Goal: Task Accomplishment & Management: Manage account settings

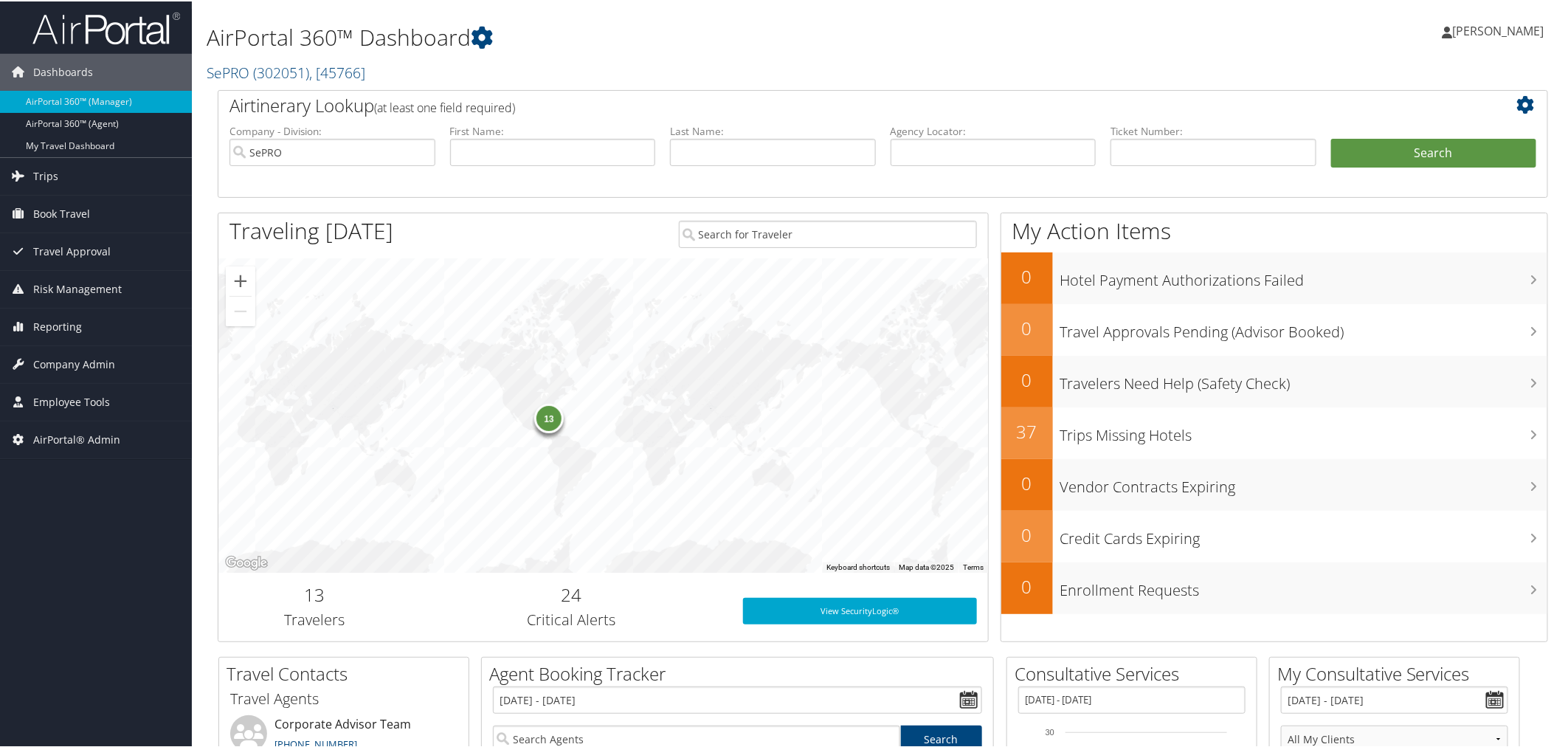
click at [594, 49] on h1 "AirPortal 360™ Dashboard" at bounding box center [658, 36] width 902 height 31
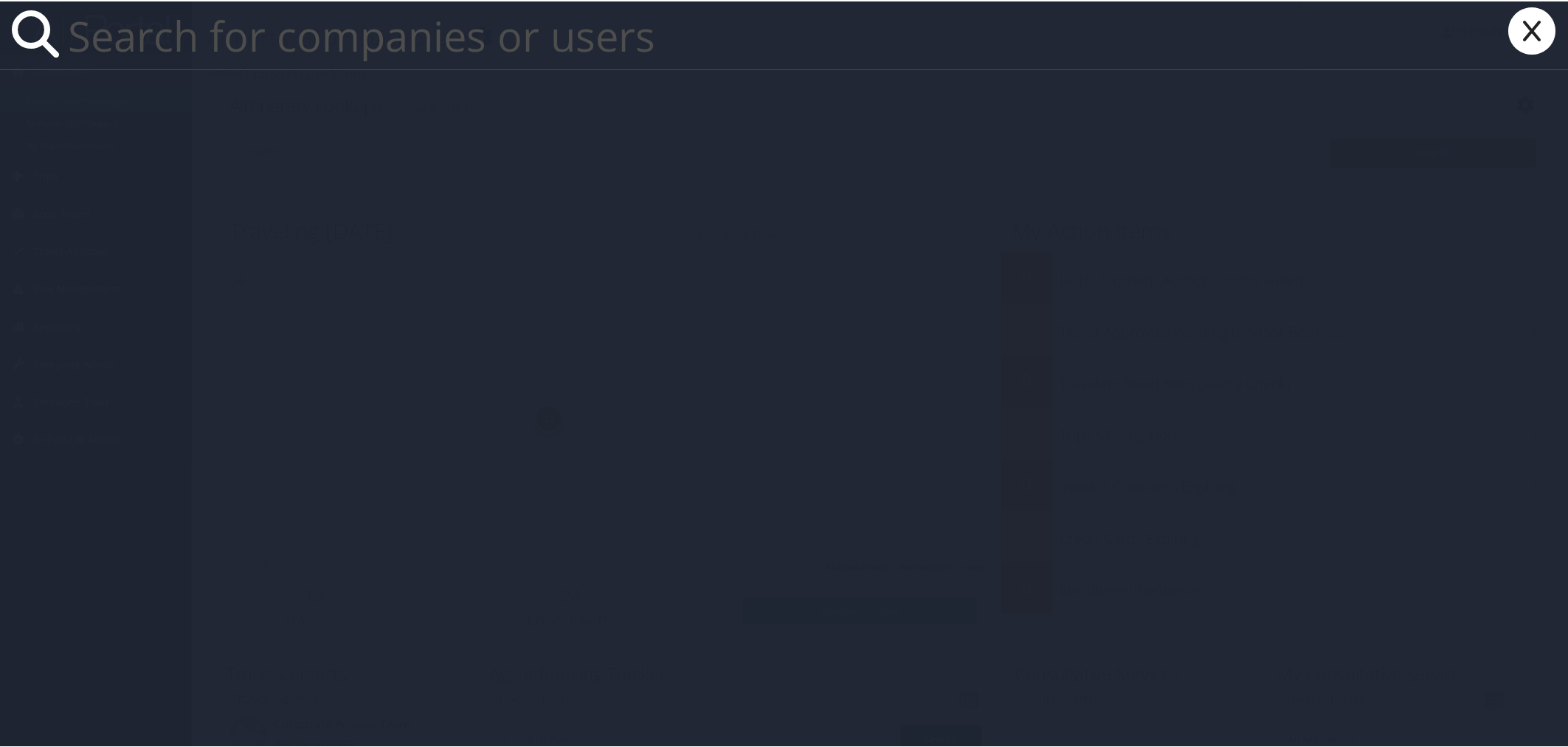
paste input "[EMAIL_ADDRESS][DOMAIN_NAME]"
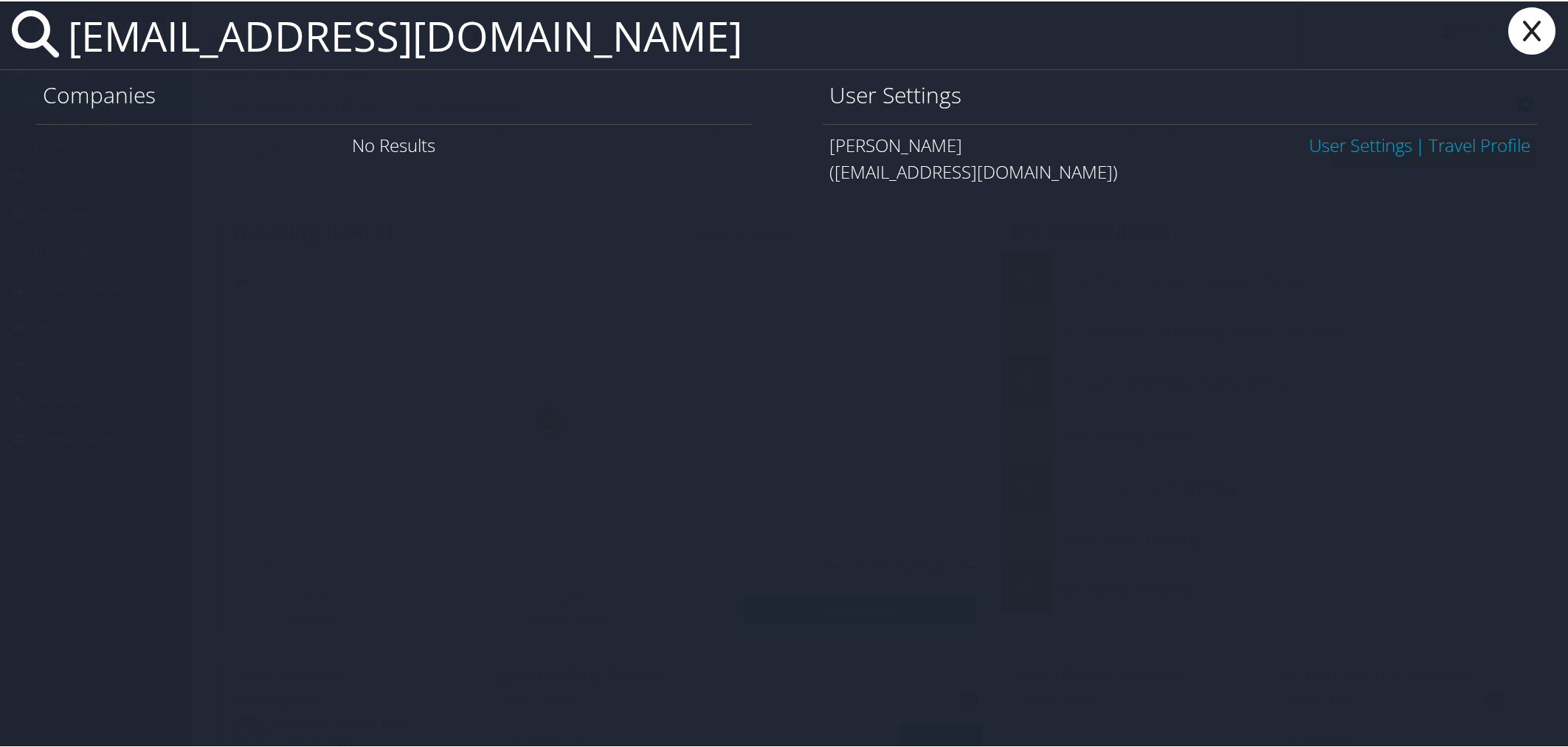
type input "[EMAIL_ADDRESS][DOMAIN_NAME]"
click at [1317, 143] on link "User Settings" at bounding box center [1360, 143] width 104 height 24
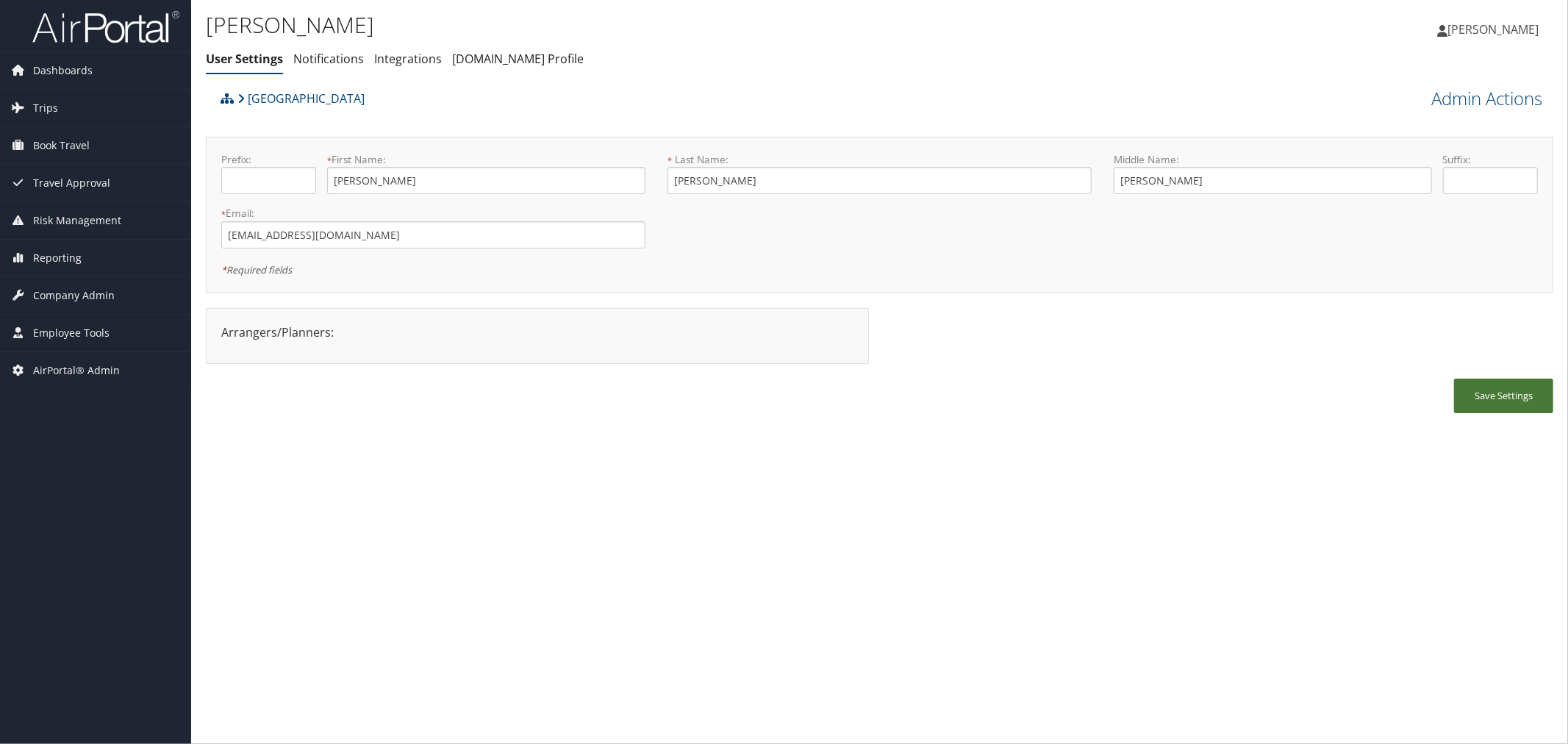
click at [1496, 385] on button "Save Settings" at bounding box center [1503, 396] width 99 height 35
click at [94, 333] on span "Employee Tools" at bounding box center [70, 332] width 76 height 37
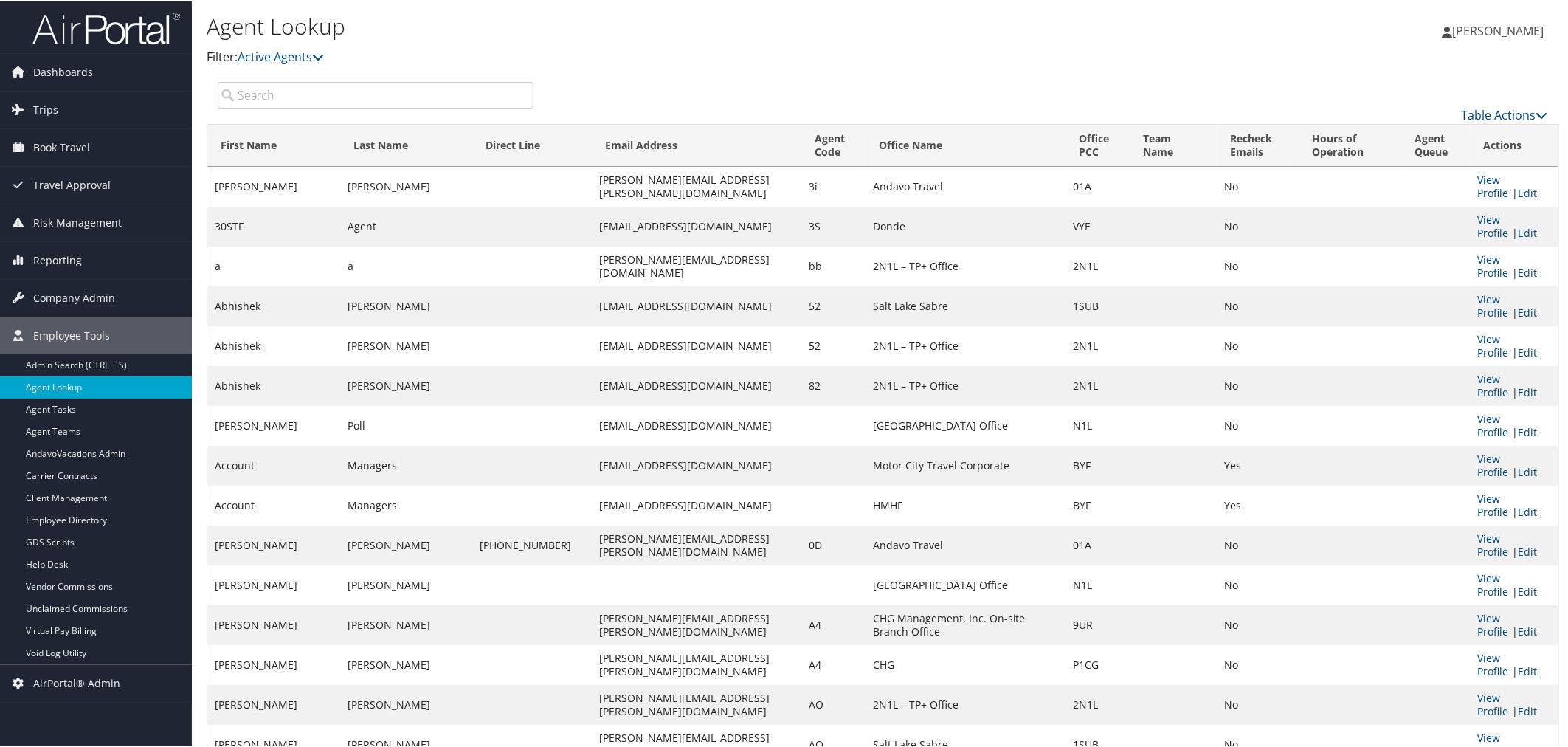
click at [285, 95] on input "search" at bounding box center [375, 93] width 315 height 26
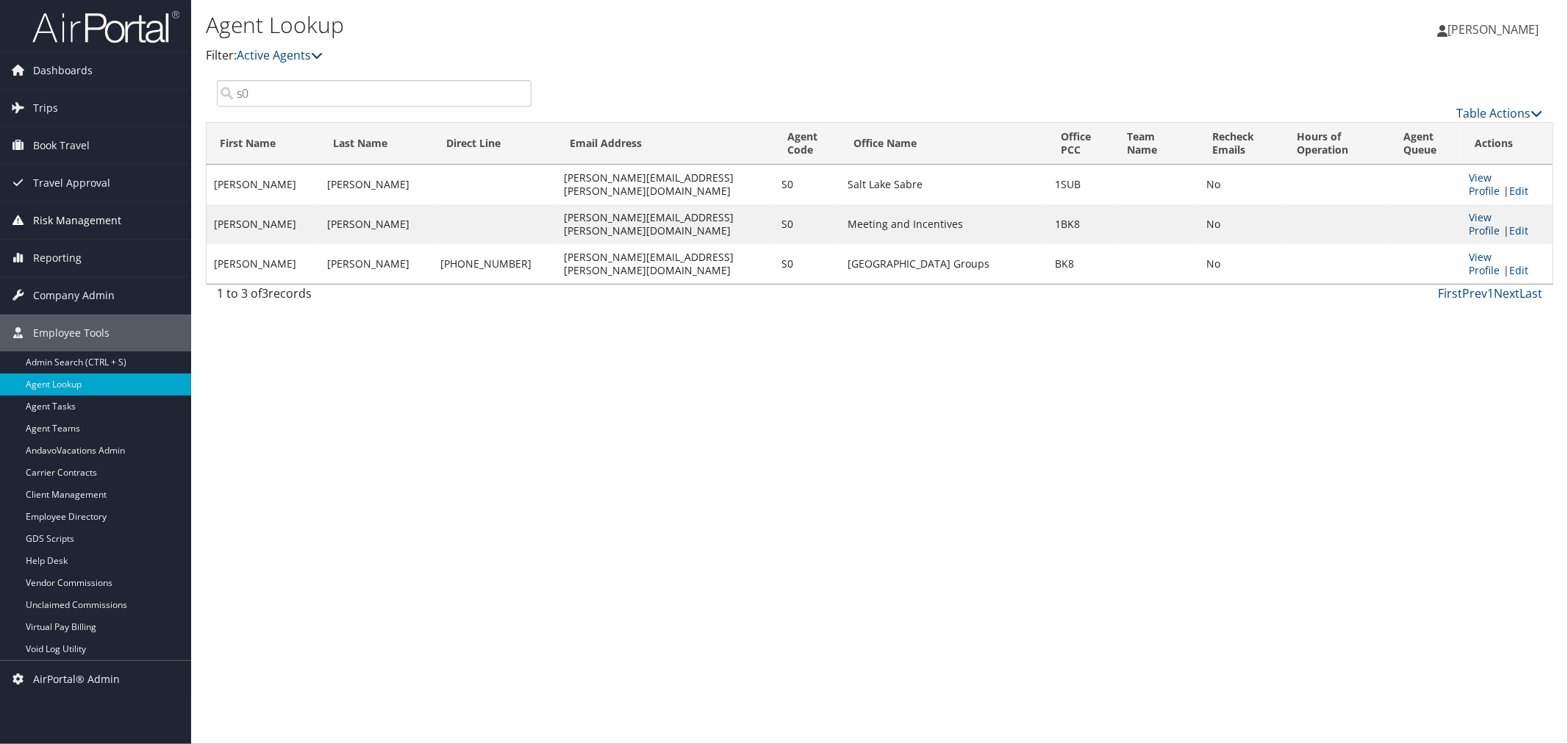
type input "s0"
click at [645, 83] on div "Table Actions" at bounding box center [1048, 100] width 1011 height 41
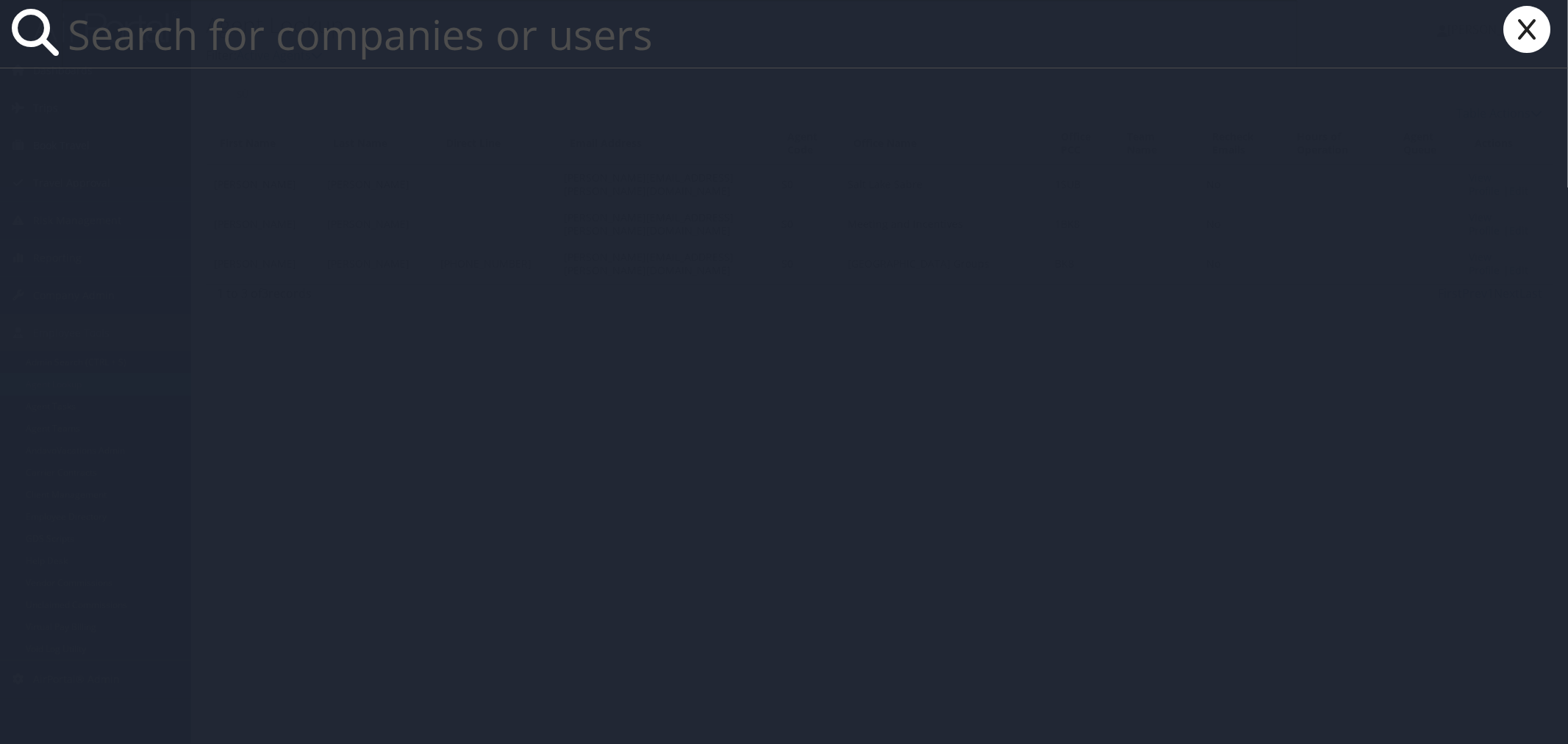
paste input "Royal Surgical Associates"
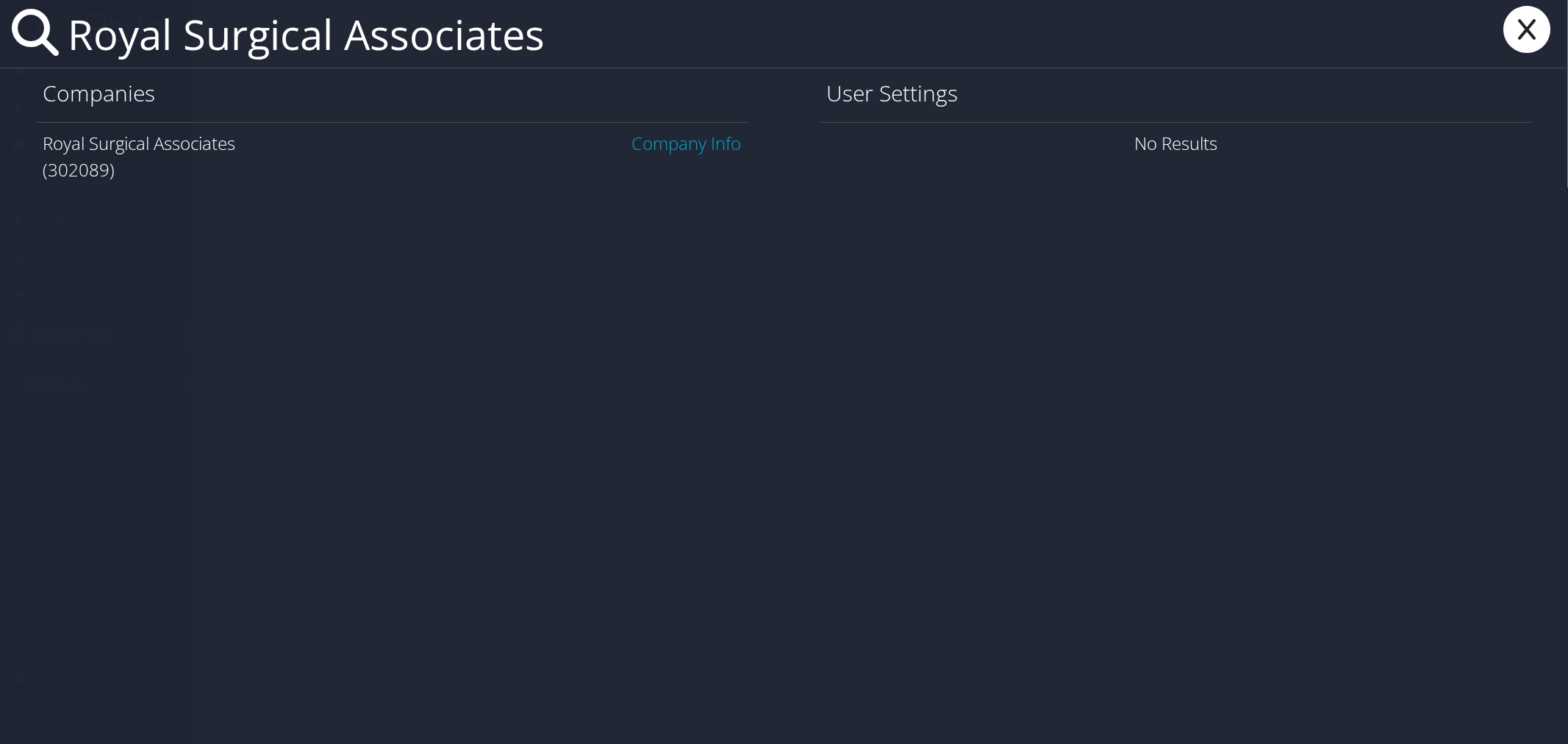
type input "Royal Surgical Associates"
click at [689, 141] on link "Company Info" at bounding box center [687, 143] width 110 height 24
